Goal: Task Accomplishment & Management: Manage account settings

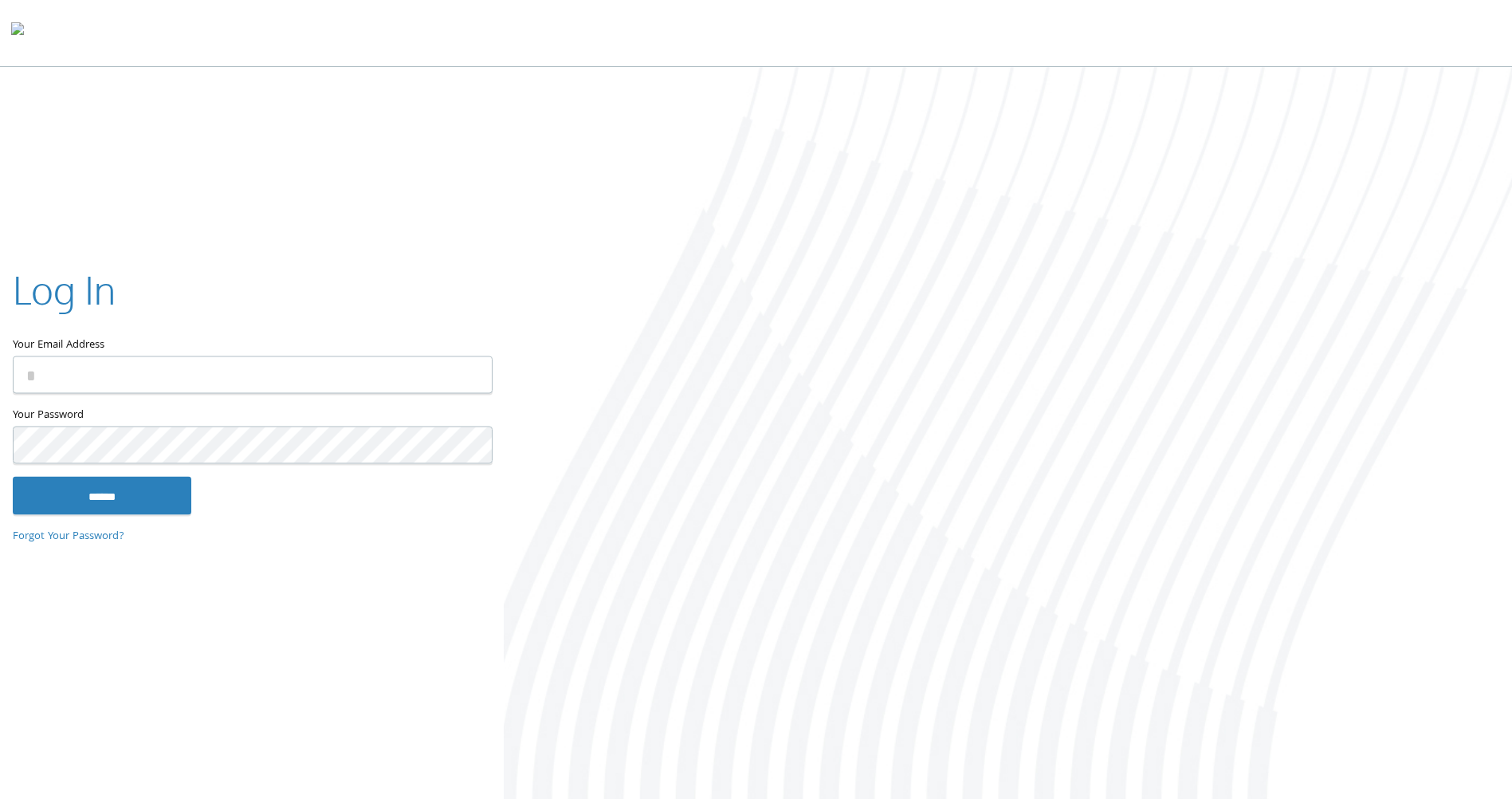
type input "**********"
click at [150, 496] on input "******" at bounding box center [101, 496] width 178 height 39
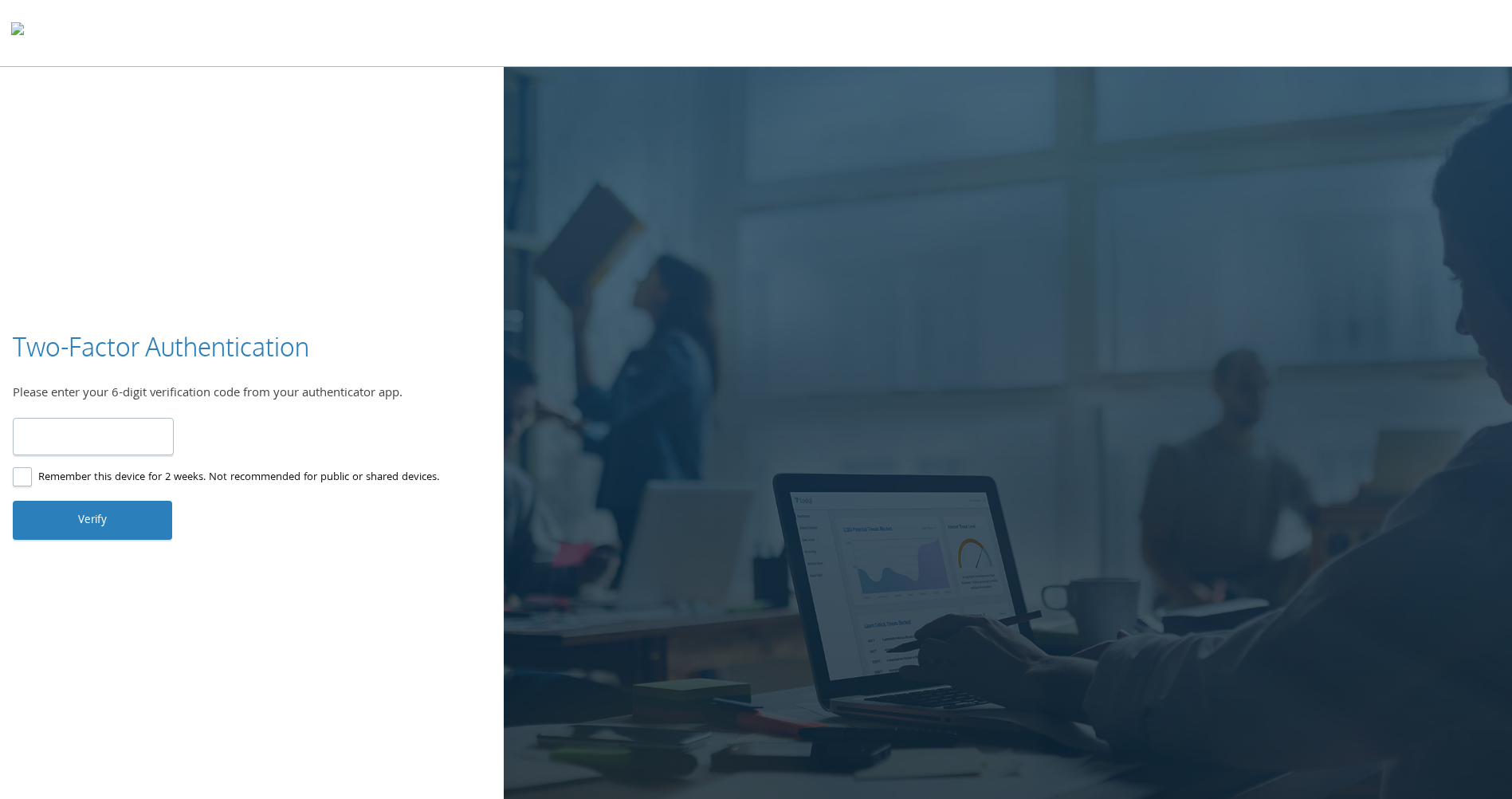
type input "******"
